Goal: Share content

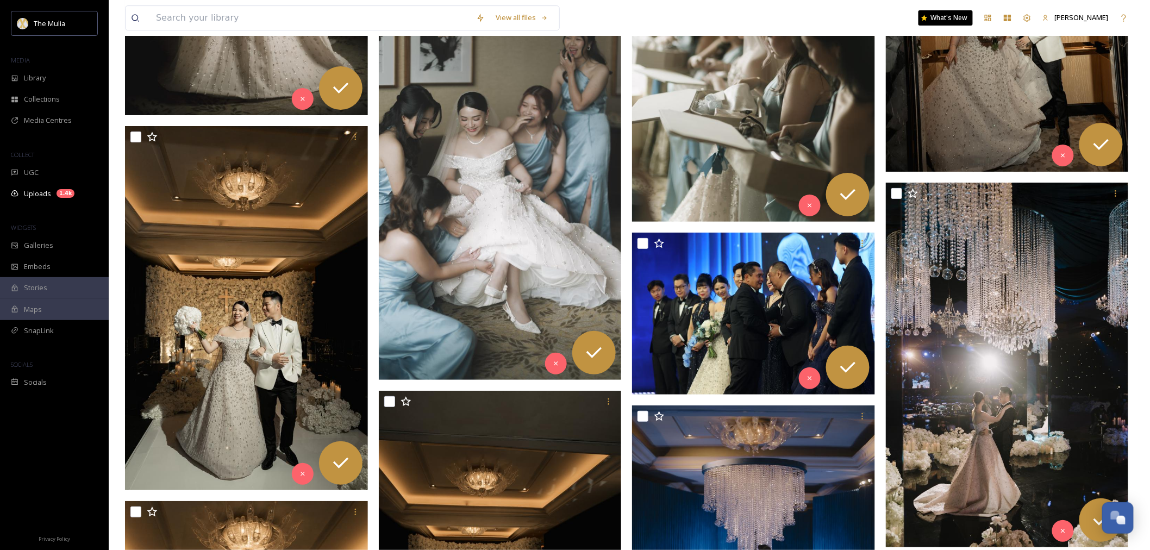
scroll to position [5191, 0]
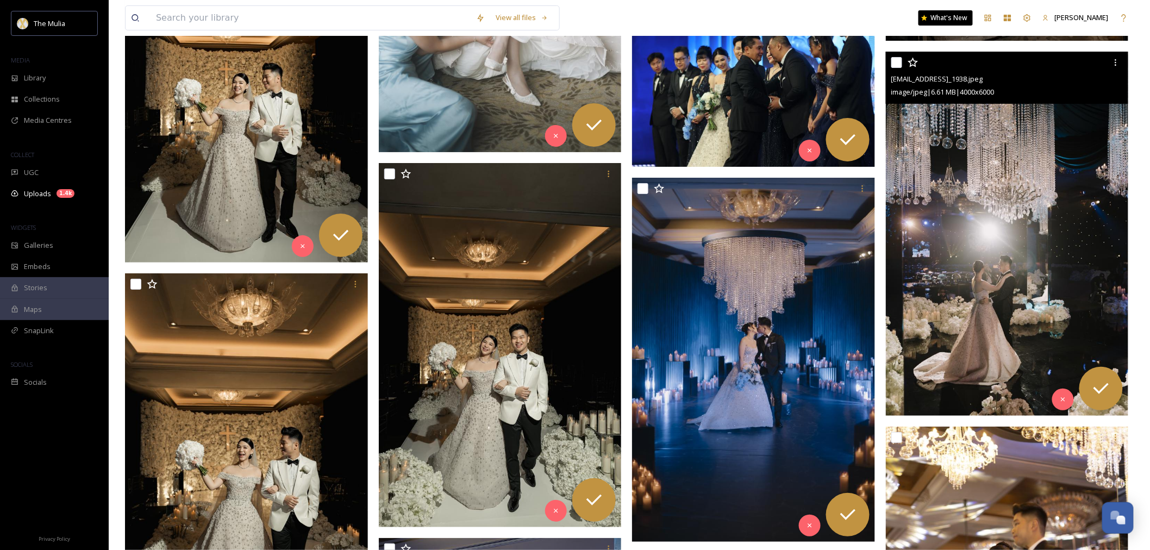
click at [1027, 218] on img at bounding box center [1006, 234] width 243 height 365
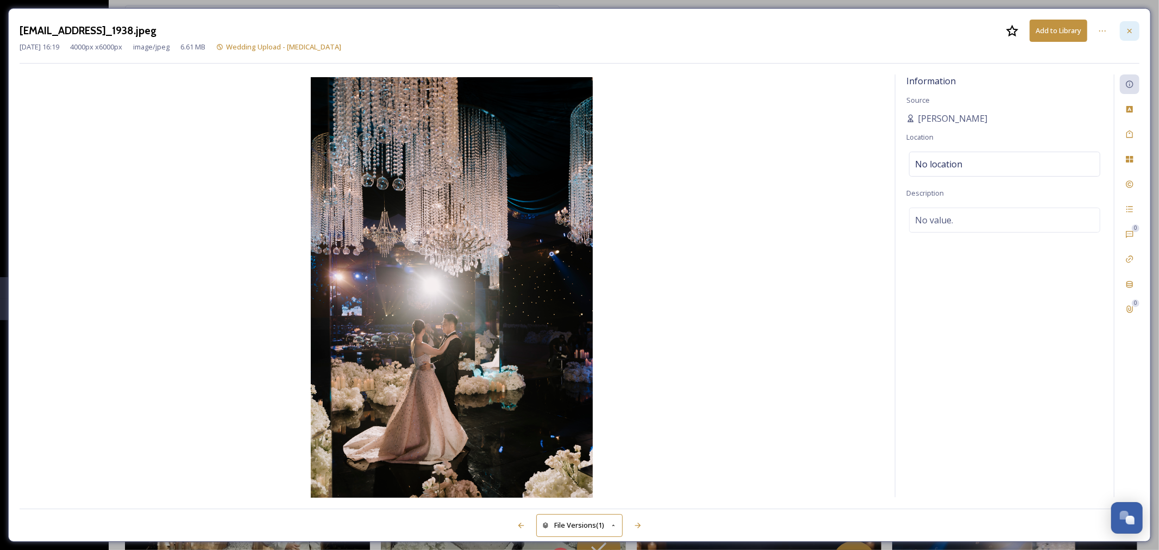
click at [1129, 23] on div at bounding box center [1130, 31] width 20 height 20
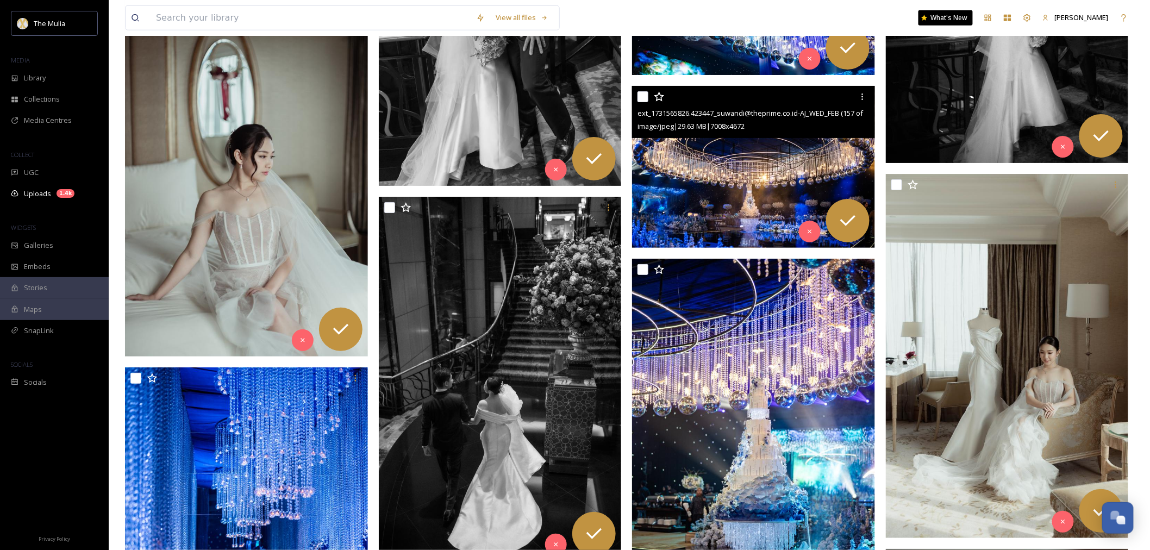
scroll to position [19738, 0]
